Goal: Navigation & Orientation: Find specific page/section

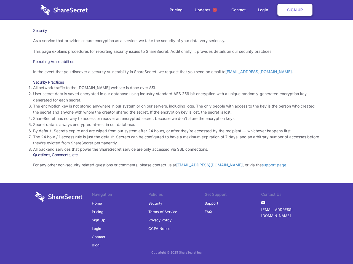
click at [176, 132] on li "By default, Secrets expire and are wiped from our system after 24 hours, or aft…" at bounding box center [176, 131] width 286 height 6
click at [215, 10] on span "1" at bounding box center [214, 10] width 4 height 4
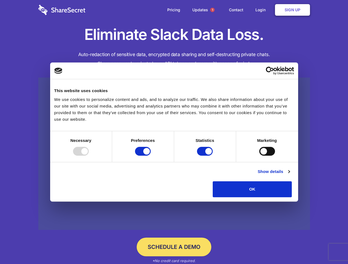
click at [89, 156] on div at bounding box center [81, 151] width 16 height 9
click at [151, 156] on input "Preferences" at bounding box center [143, 151] width 16 height 9
checkbox input "false"
click at [205, 156] on input "Statistics" at bounding box center [205, 151] width 16 height 9
checkbox input "false"
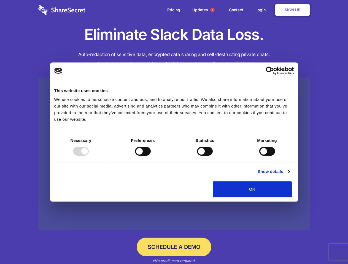
click at [259, 156] on input "Marketing" at bounding box center [267, 151] width 16 height 9
checkbox input "true"
click at [289, 175] on link "Show details" at bounding box center [274, 172] width 32 height 7
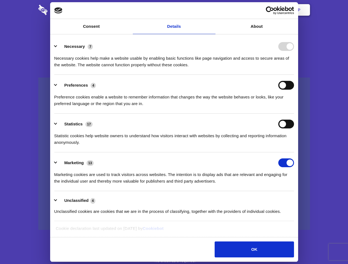
click at [294, 75] on li "Necessary 7 Necessary cookies help make a website usable by enabling basic func…" at bounding box center [174, 55] width 240 height 39
click at [212, 10] on span "1" at bounding box center [212, 10] width 4 height 4
